Goal: Ask a question

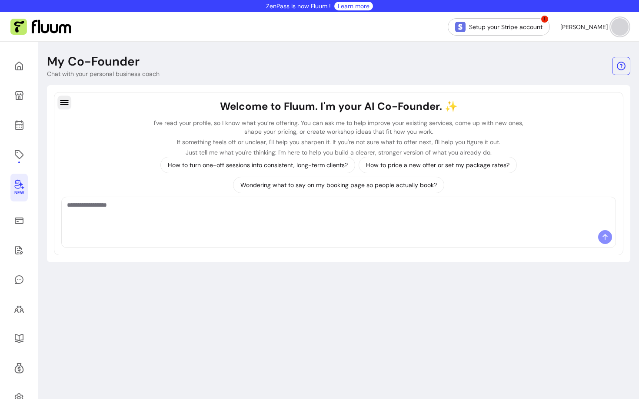
click at [66, 102] on icon "button" at bounding box center [64, 102] width 10 height 10
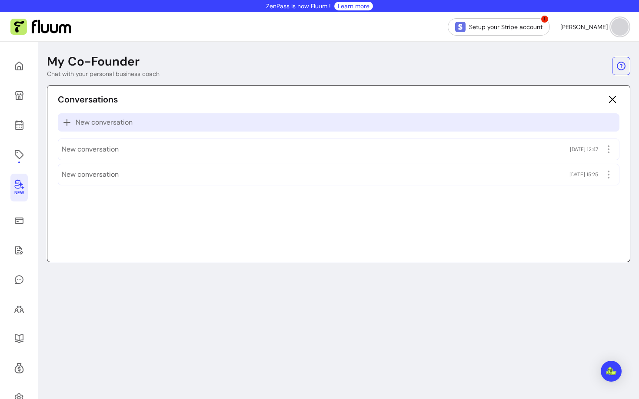
click at [103, 120] on span "New conversation" at bounding box center [104, 122] width 57 height 10
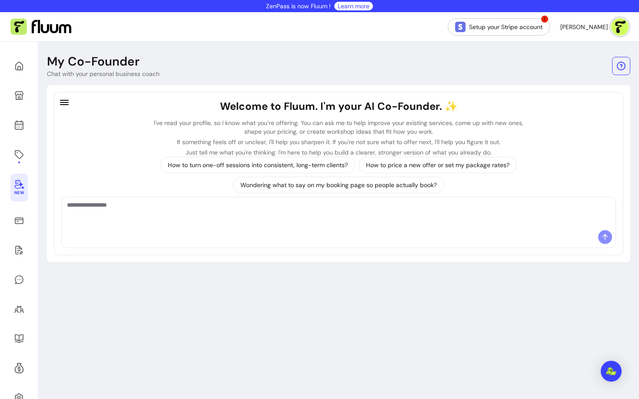
click at [213, 231] on div at bounding box center [339, 238] width 554 height 17
click at [190, 208] on textarea "Ask me anything..." at bounding box center [338, 214] width 543 height 26
click at [116, 206] on textarea "**********" at bounding box center [338, 214] width 543 height 26
click at [271, 211] on textarea "**********" at bounding box center [338, 214] width 543 height 26
type textarea "**********"
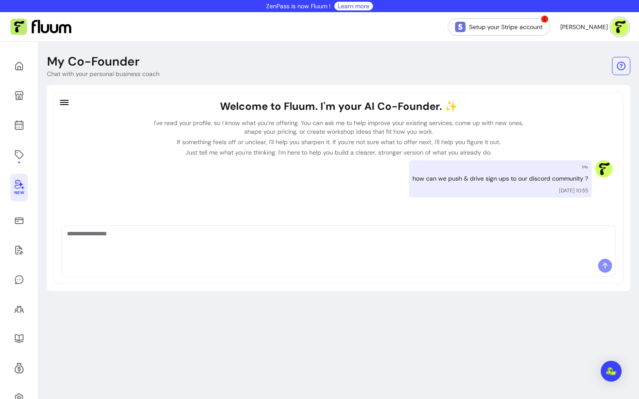
click at [225, 153] on p "Just tell me what you're thinking: I'm here to help you build a clearer, strong…" at bounding box center [338, 152] width 379 height 9
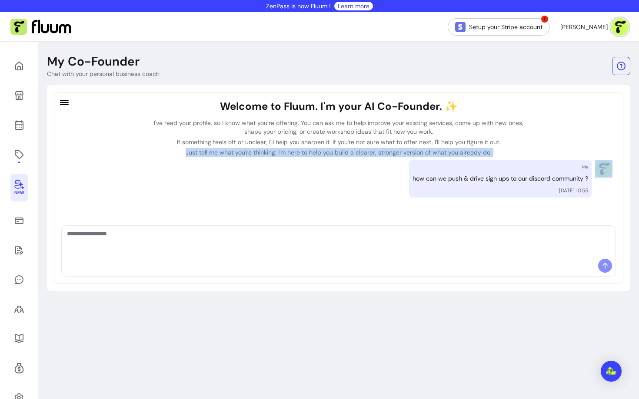
click at [225, 153] on p "Just tell me what you're thinking: I'm here to help you build a clearer, strong…" at bounding box center [338, 152] width 379 height 9
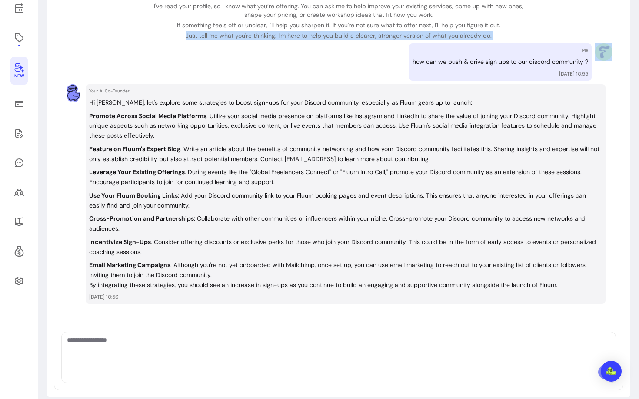
scroll to position [88, 0]
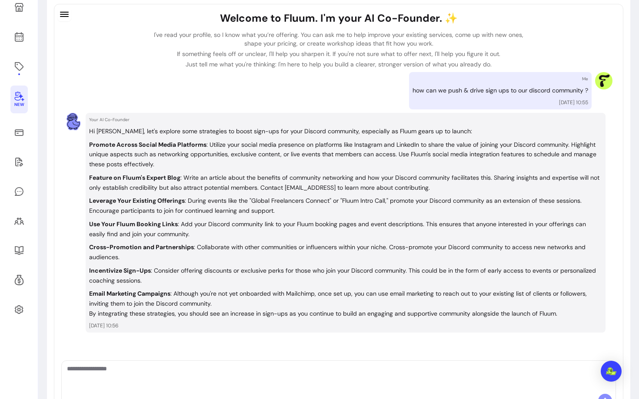
click at [241, 180] on p "Feature on Fluum's Expert Blog : Write an article about the benefits of communi…" at bounding box center [344, 183] width 510 height 18
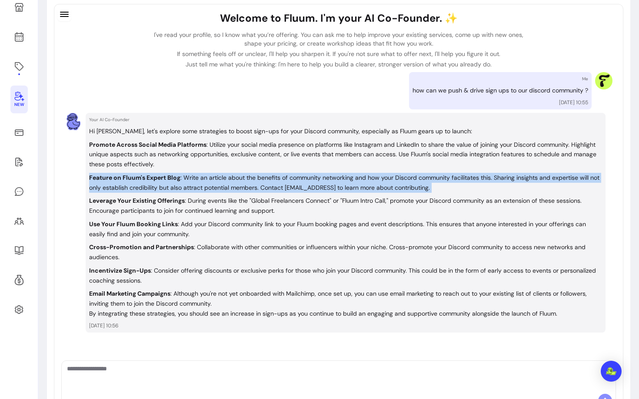
click at [241, 180] on p "Feature on Fluum's Expert Blog : Write an article about the benefits of communi…" at bounding box center [344, 183] width 510 height 18
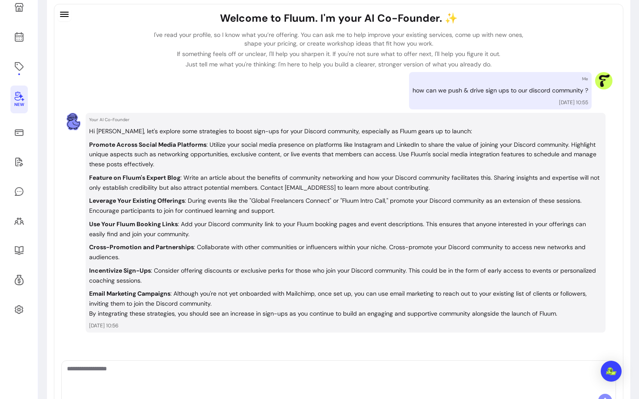
click at [270, 220] on p "Use Your Fluum Booking Links : Add your Discord community link to your Fluum bo…" at bounding box center [337, 229] width 497 height 18
click at [224, 295] on p "Email Marketing Campaigns : Although you're not yet onboarded with Mailchimp, o…" at bounding box center [338, 299] width 498 height 18
click at [216, 302] on li "Email Marketing Campaigns : Although you're not yet onboarded with Mailchimp, o…" at bounding box center [345, 299] width 513 height 20
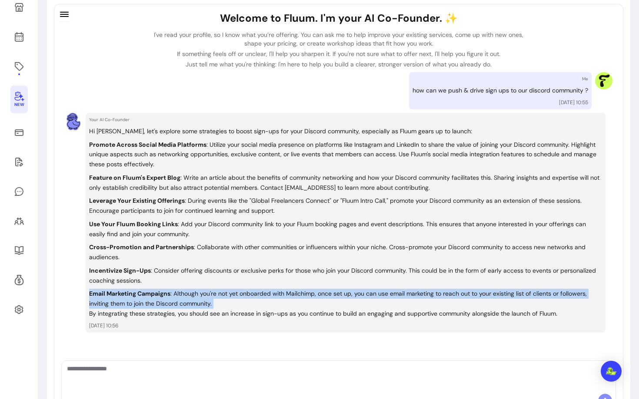
click at [216, 302] on li "Email Marketing Campaigns : Although you're not yet onboarded with Mailchimp, o…" at bounding box center [345, 299] width 513 height 20
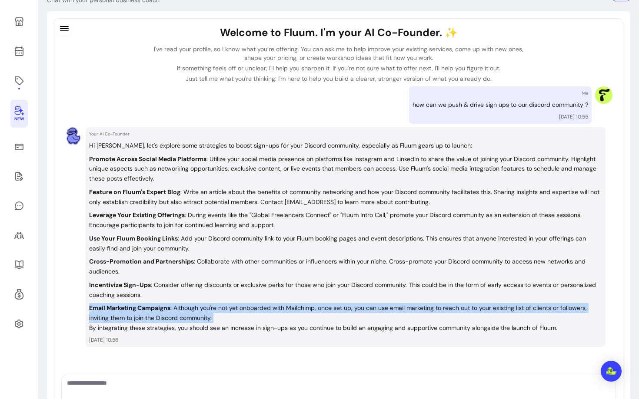
scroll to position [75, 0]
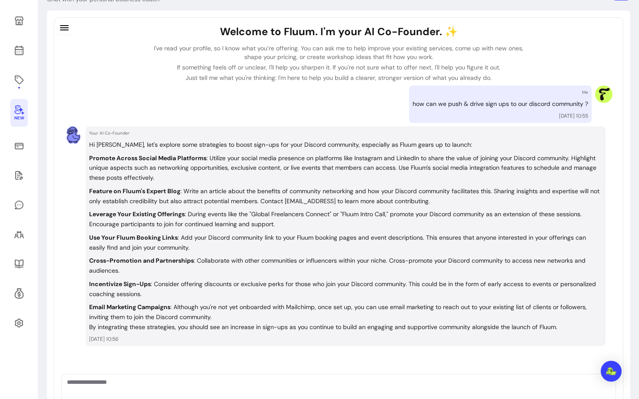
click at [246, 229] on ol "Promote Across Social Media Platforms : Utilize your social media presence on p…" at bounding box center [345, 237] width 513 height 169
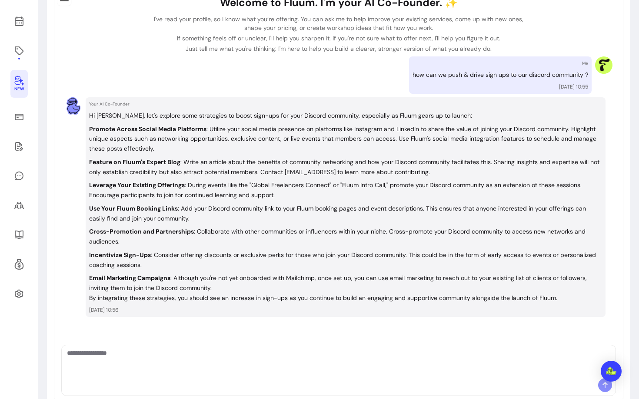
scroll to position [106, 0]
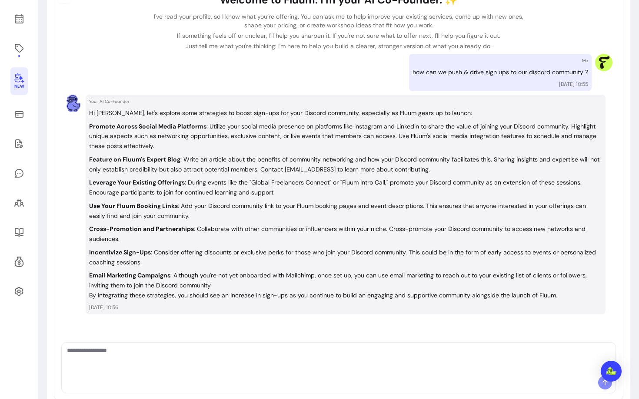
click at [488, 355] on textarea "Ask me anything..." at bounding box center [338, 359] width 543 height 26
type textarea "**********"
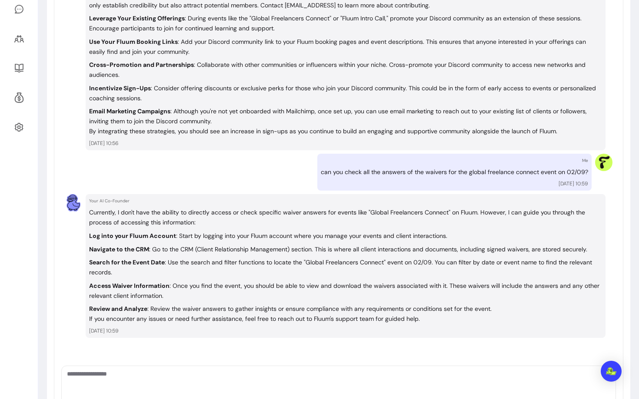
scroll to position [0, 0]
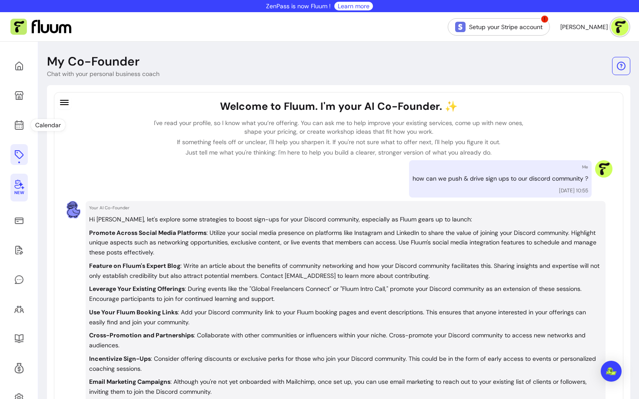
click at [18, 156] on icon at bounding box center [19, 154] width 10 height 10
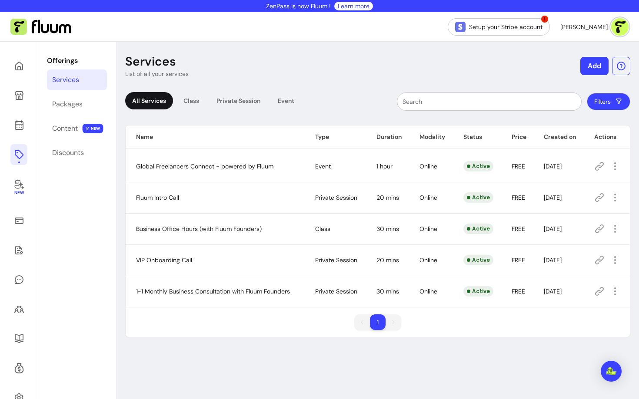
click at [256, 292] on span "1-1 Monthly Business Consultation with Fluum Founders" at bounding box center [213, 292] width 154 height 8
click at [600, 290] on icon at bounding box center [599, 291] width 10 height 10
